Goal: Check status

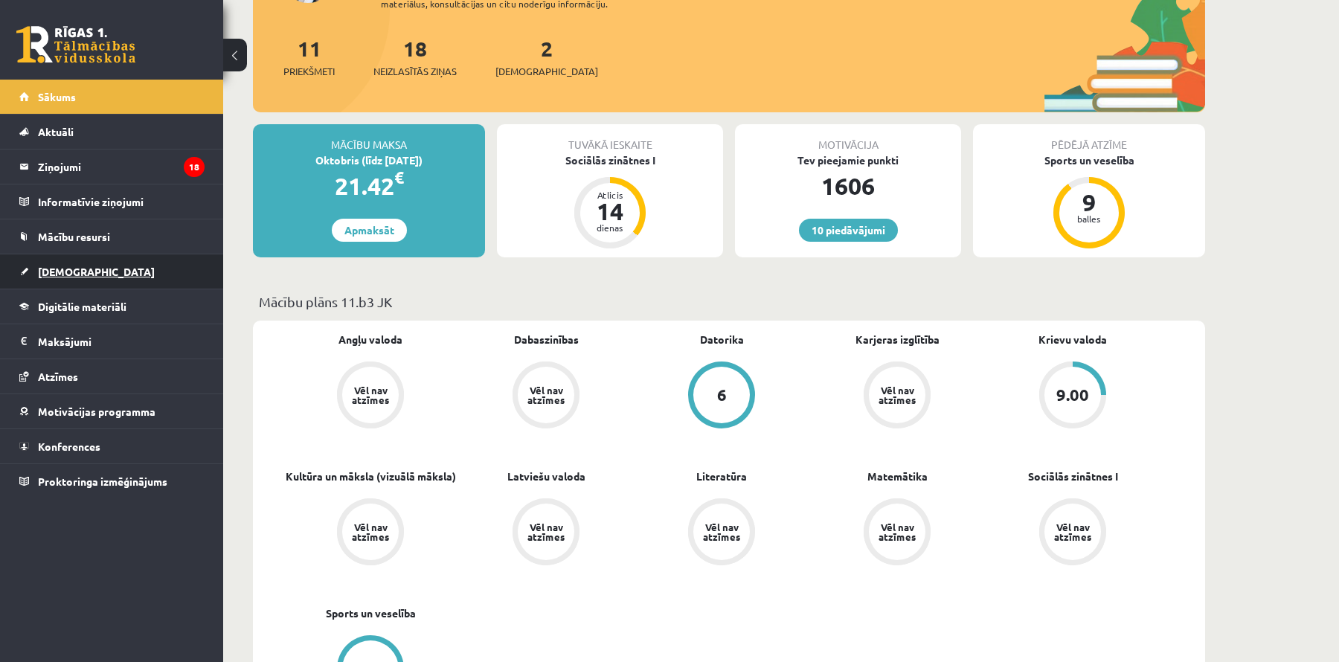
scroll to position [161, 0]
click at [77, 269] on span "[DEMOGRAPHIC_DATA]" at bounding box center [96, 271] width 117 height 13
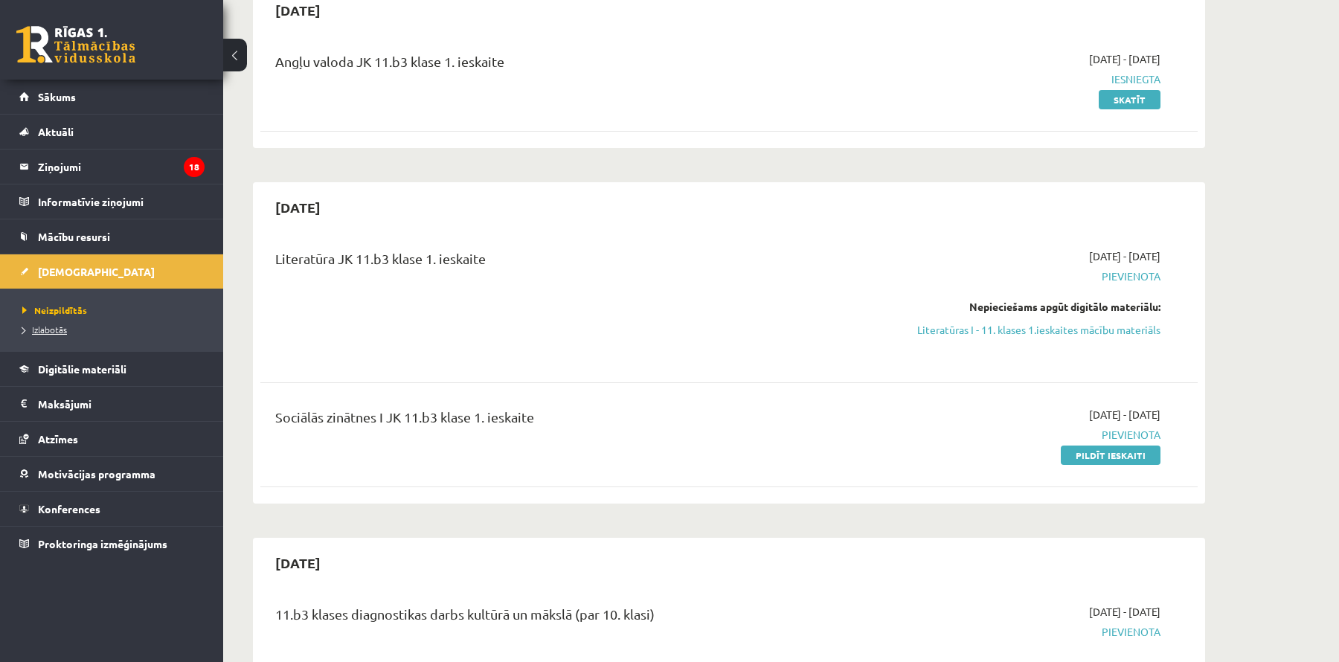
click at [75, 333] on link "Izlabotās" at bounding box center [115, 329] width 186 height 13
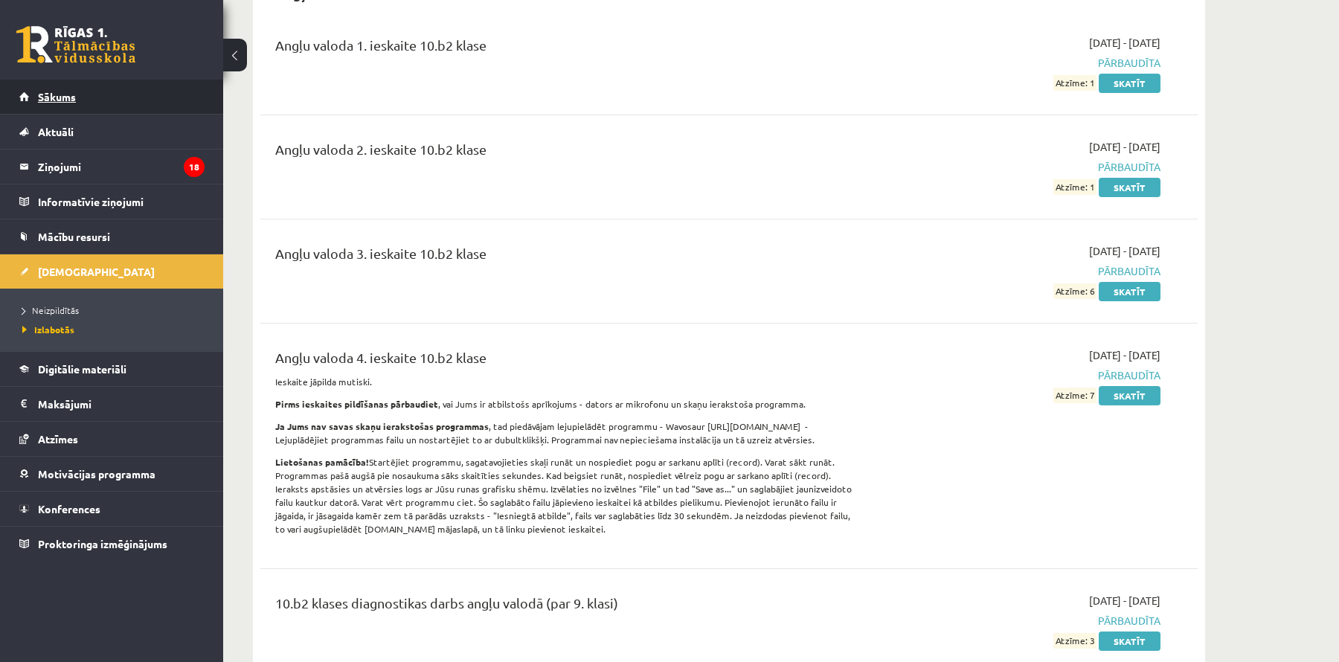
scroll to position [170, 0]
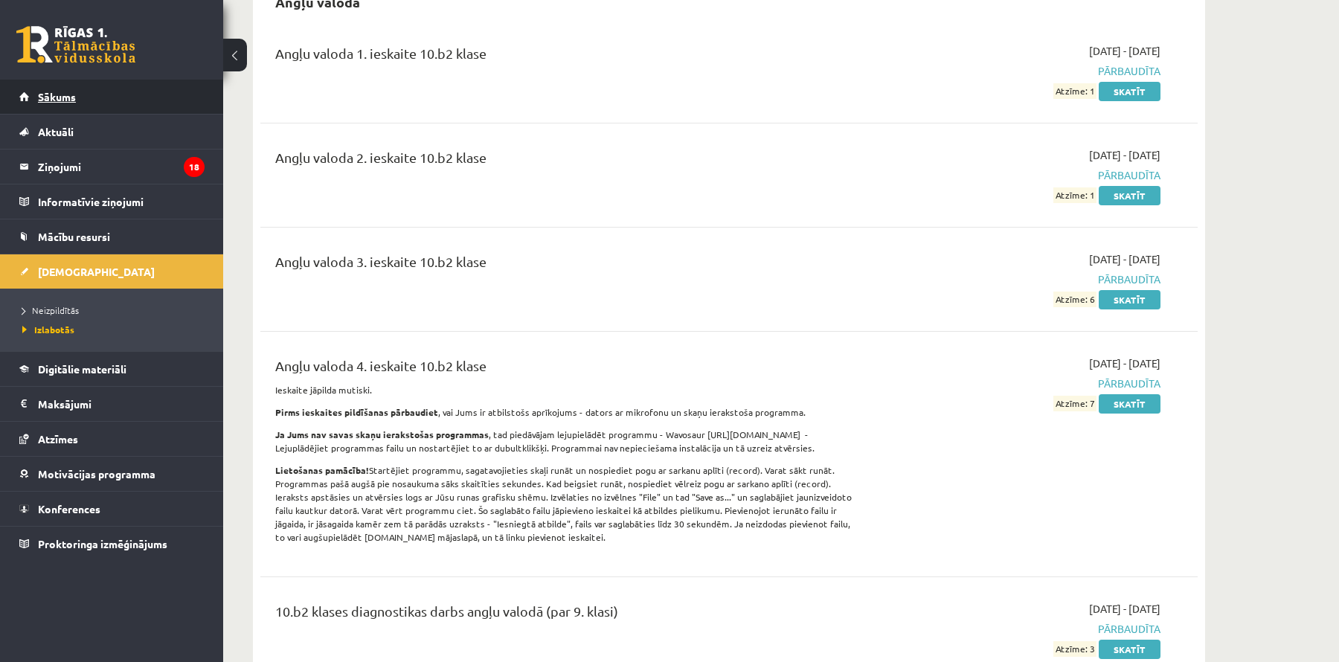
click at [135, 88] on link "Sākums" at bounding box center [111, 97] width 185 height 34
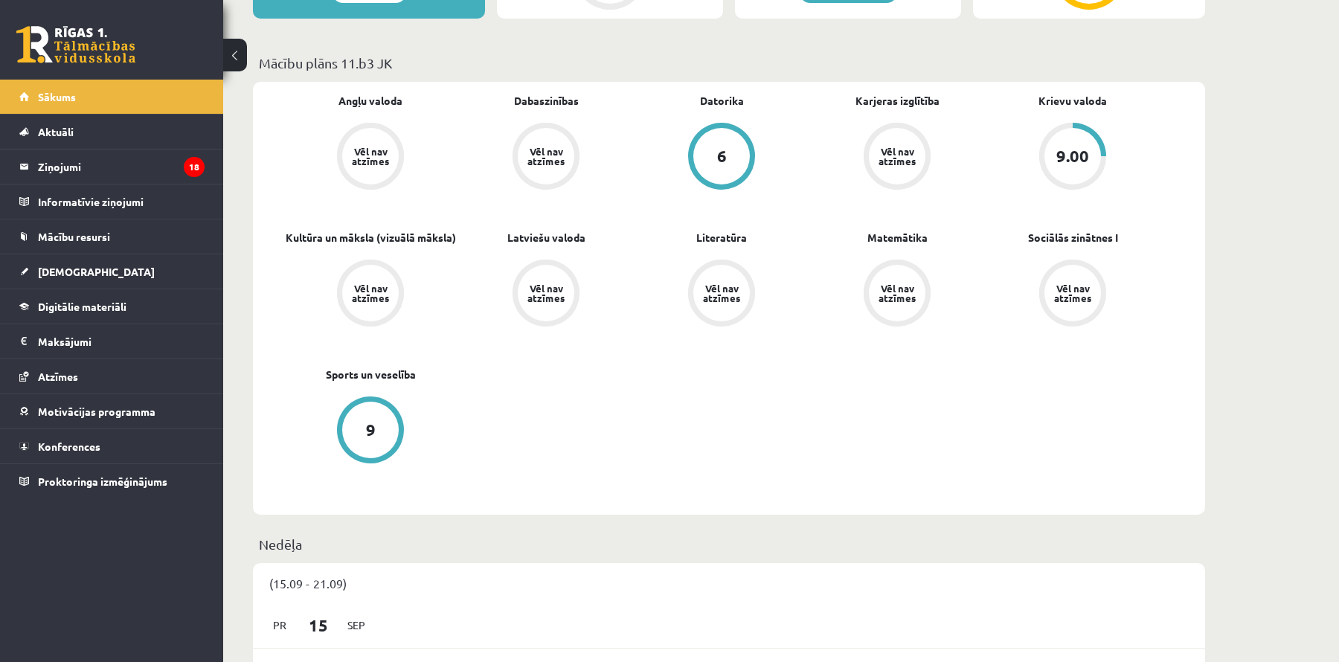
scroll to position [400, 0]
